Goal: Task Accomplishment & Management: Use online tool/utility

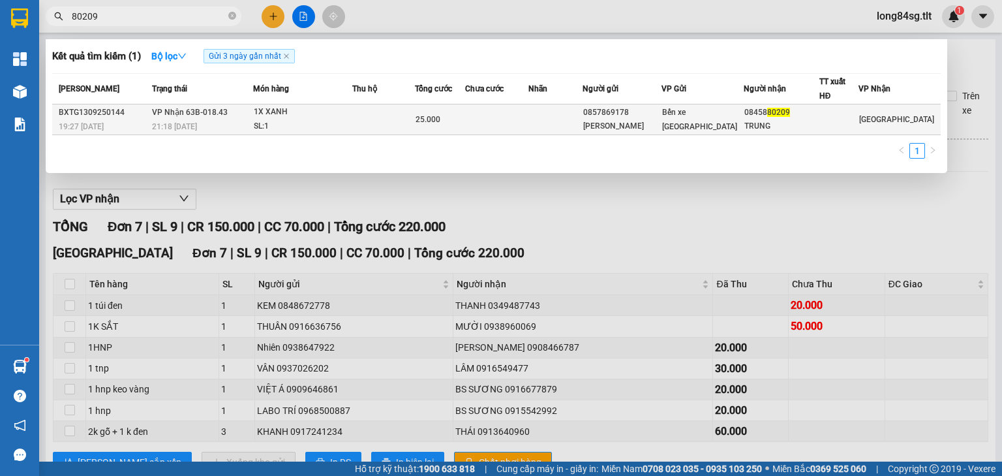
scroll to position [60, 0]
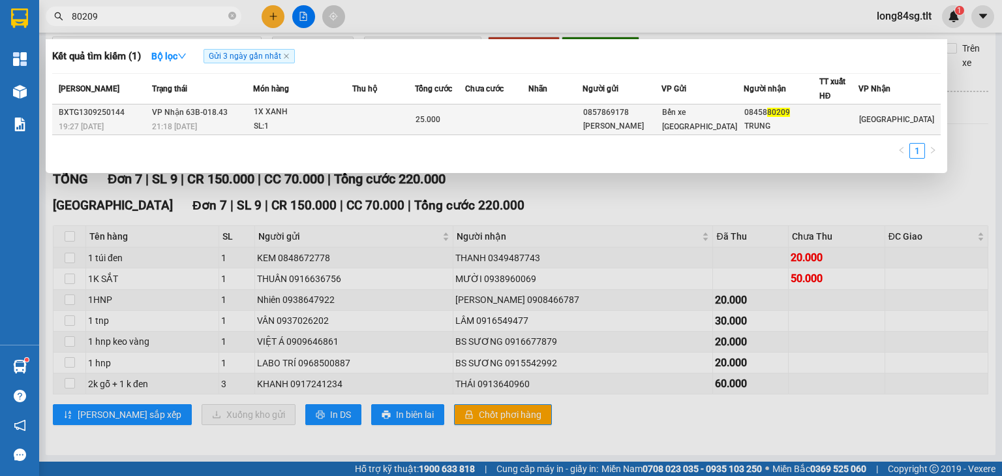
type input "80209"
click at [338, 112] on div "1X XANH" at bounding box center [303, 112] width 98 height 14
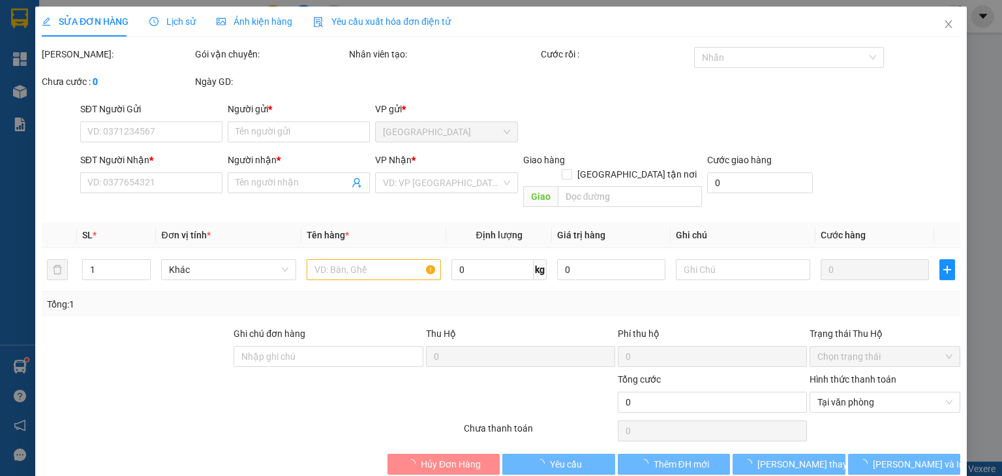
type input "0857869178"
type input "[PERSON_NAME]"
type input "0845880209"
type input "TRUNG"
type input "25.000"
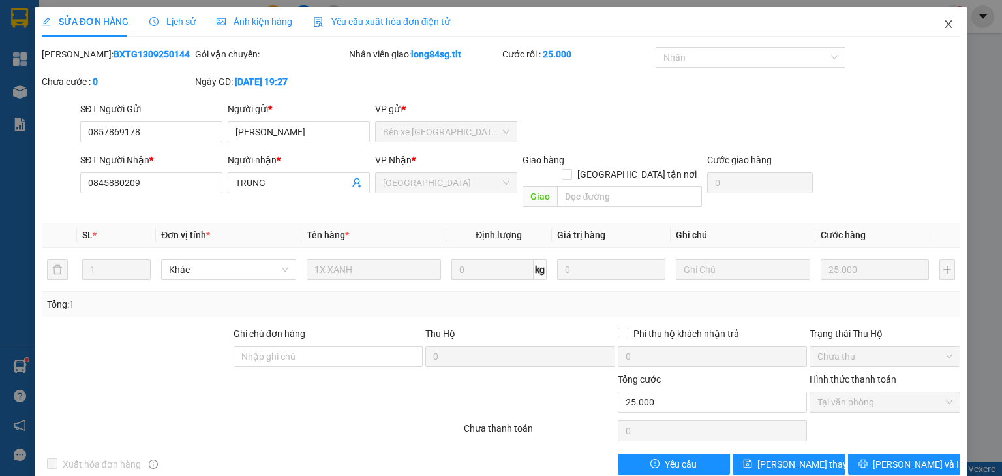
click at [941, 10] on span "Close" at bounding box center [949, 25] width 37 height 37
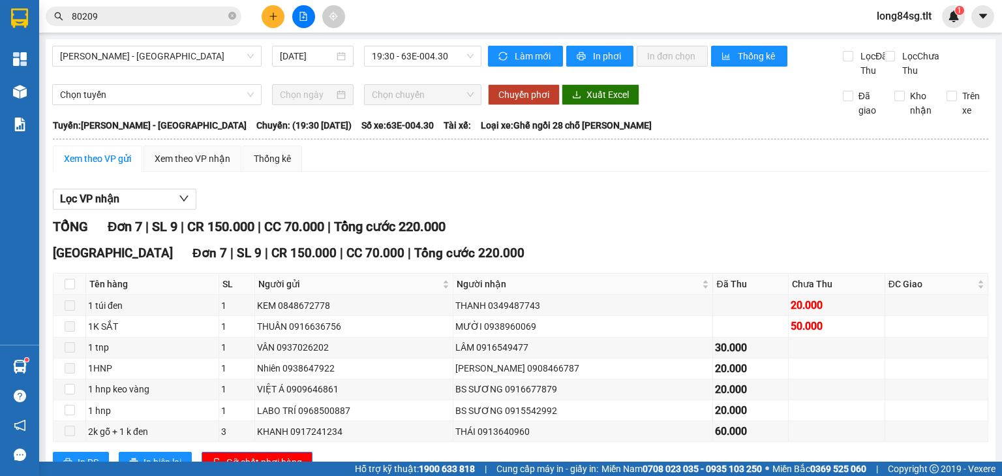
click at [151, 15] on input "80209" at bounding box center [149, 16] width 154 height 14
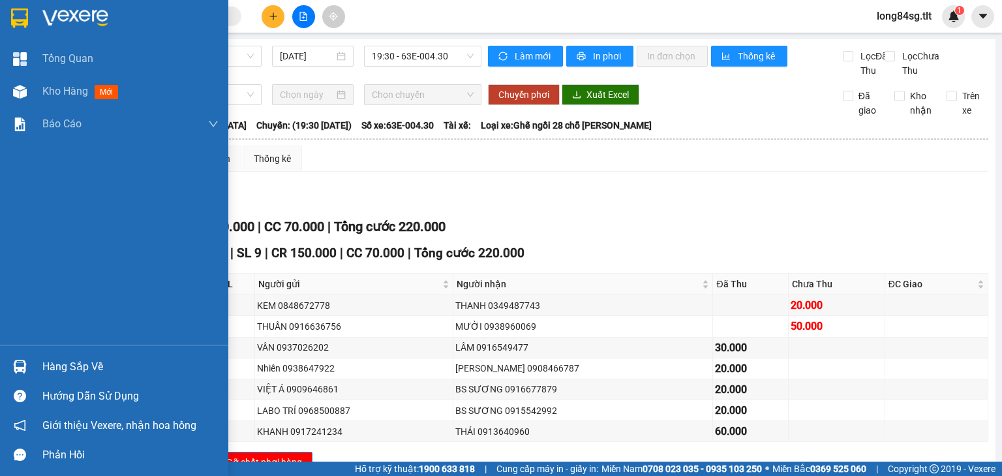
click at [61, 358] on div "Hàng sắp về" at bounding box center [130, 367] width 176 height 20
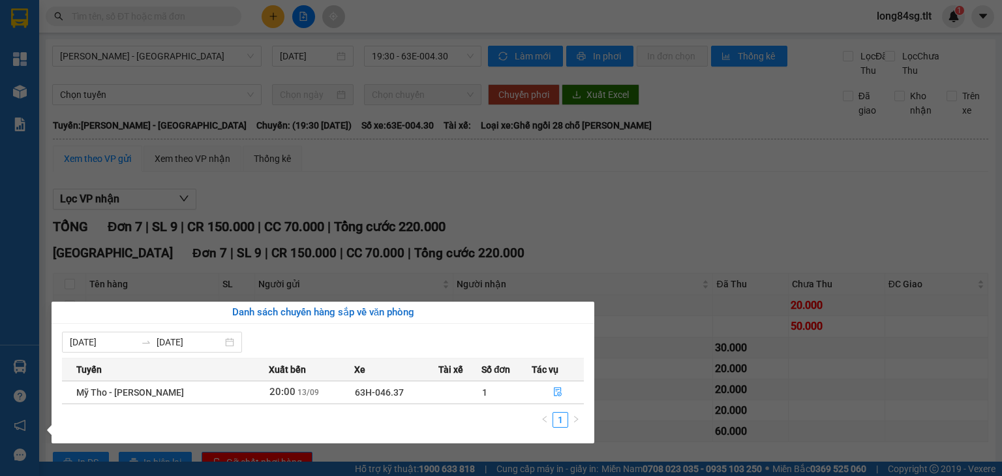
click at [771, 206] on section "Kết quả tìm kiếm ( 0 ) Bộ lọc Gửi 3 ngày gần nhất No Data long84sg.tlt 1 Tổng Q…" at bounding box center [501, 238] width 1002 height 476
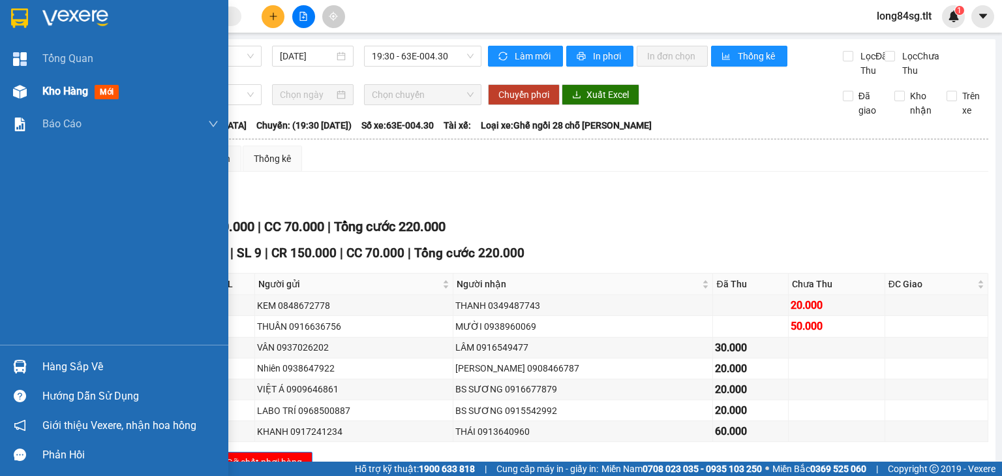
click at [13, 94] on img at bounding box center [20, 92] width 14 height 14
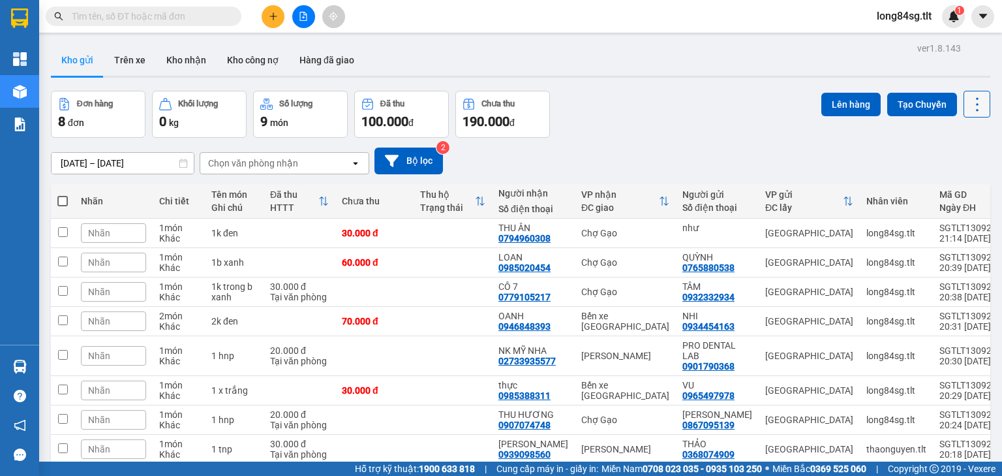
click at [964, 102] on button at bounding box center [977, 104] width 27 height 27
click at [942, 186] on span "Làm mới" at bounding box center [951, 185] width 36 height 13
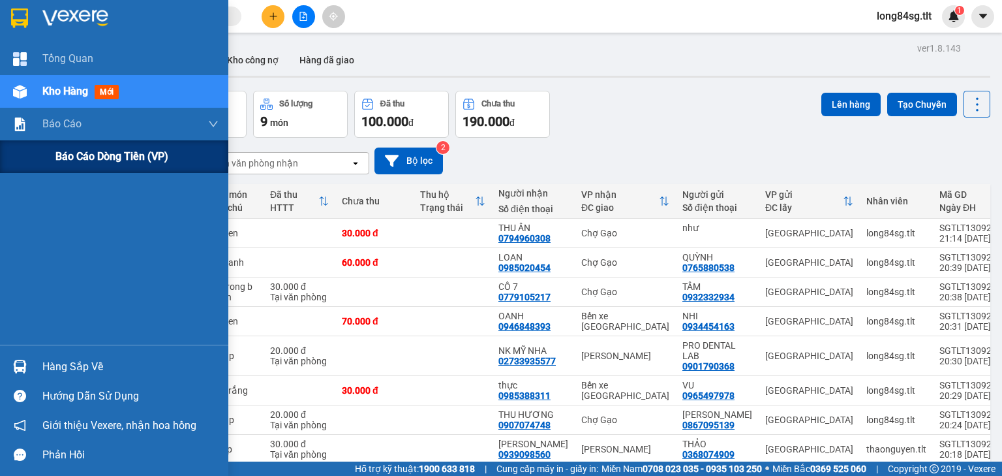
click at [92, 152] on span "Báo cáo dòng tiền (VP)" at bounding box center [111, 156] width 113 height 16
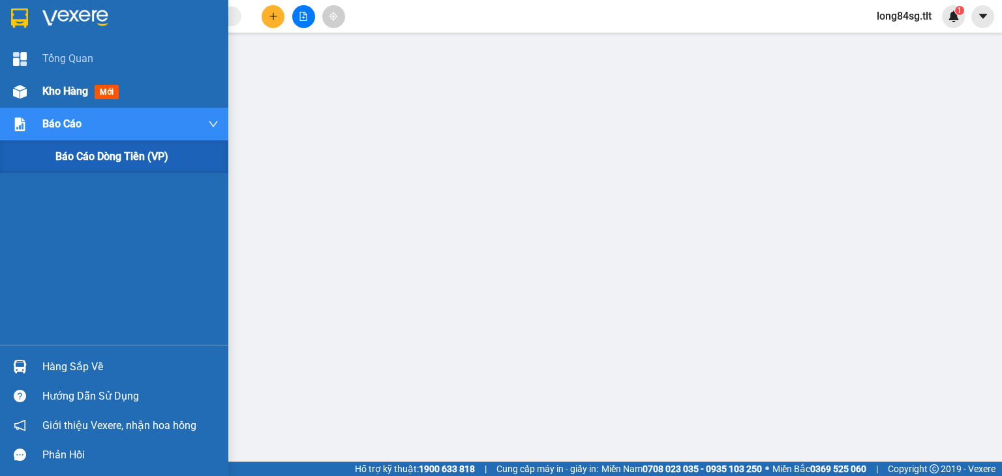
click at [8, 104] on div "Kho hàng mới" at bounding box center [114, 91] width 228 height 33
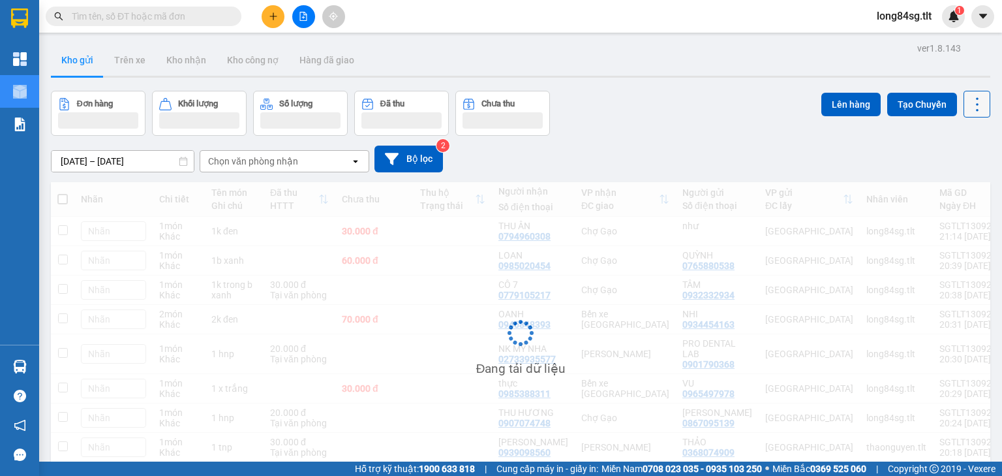
click at [977, 92] on button at bounding box center [977, 104] width 27 height 27
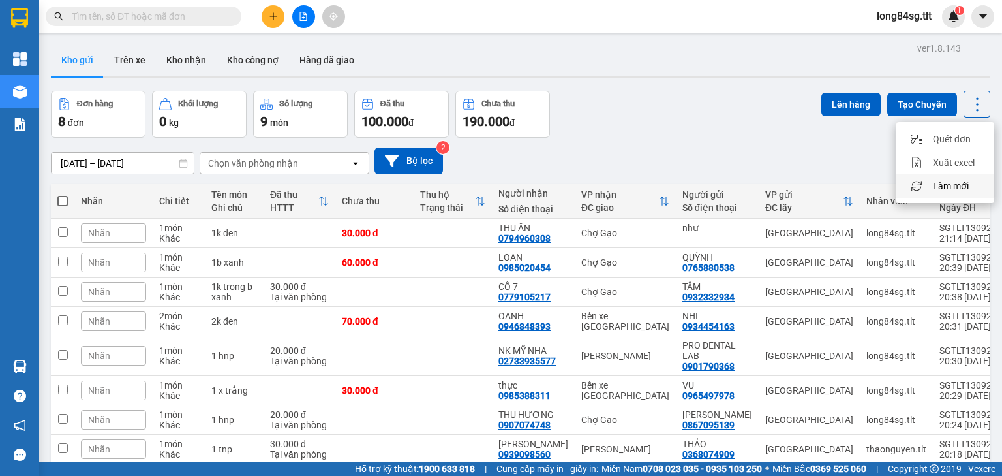
click at [950, 180] on span "Làm mới" at bounding box center [951, 185] width 36 height 13
